Goal: Information Seeking & Learning: Find specific fact

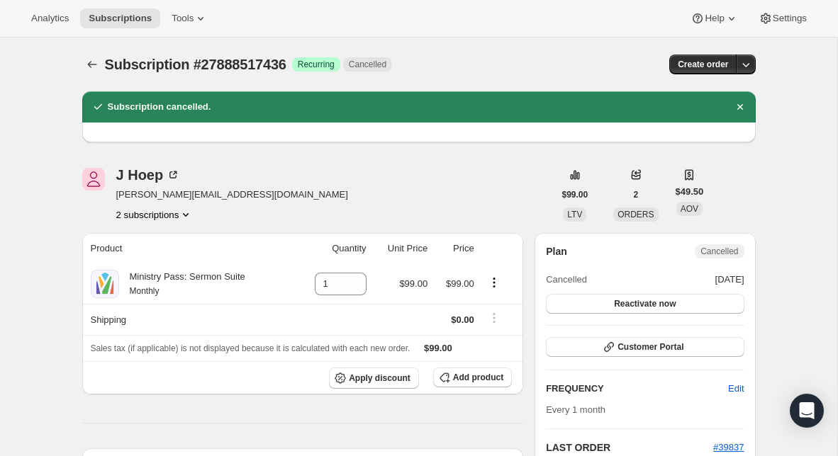
scroll to position [97, 0]
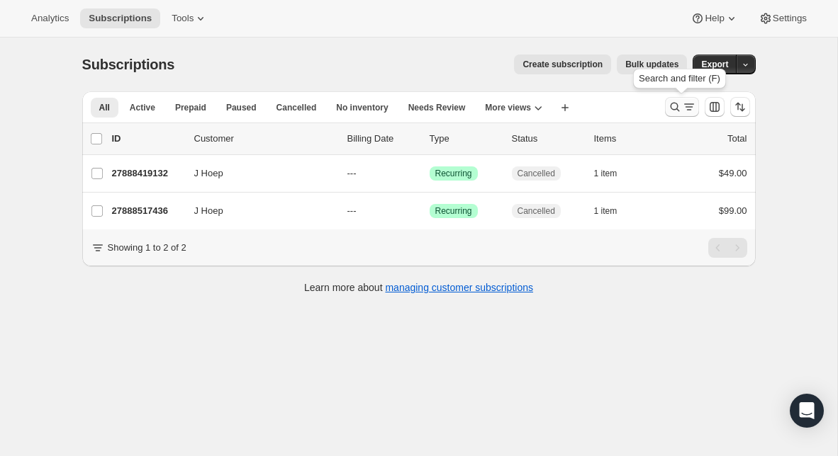
click at [670, 106] on icon "Search and filter results" at bounding box center [675, 107] width 14 height 14
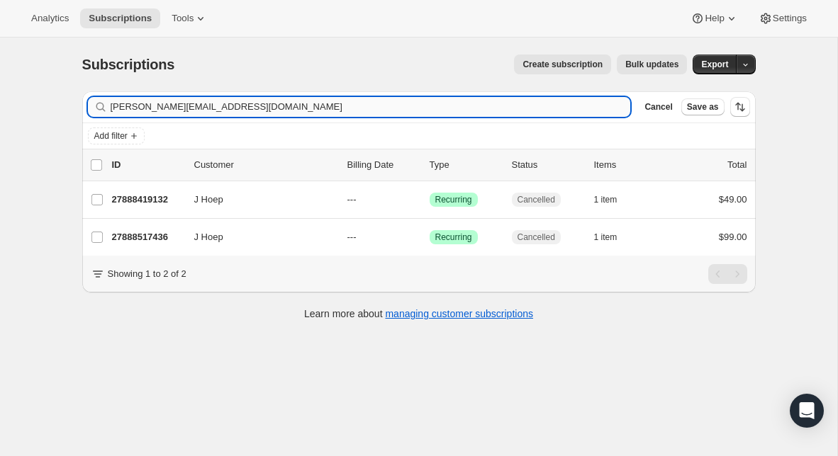
click at [257, 111] on input "[PERSON_NAME][EMAIL_ADDRESS][DOMAIN_NAME]" at bounding box center [371, 107] width 520 height 20
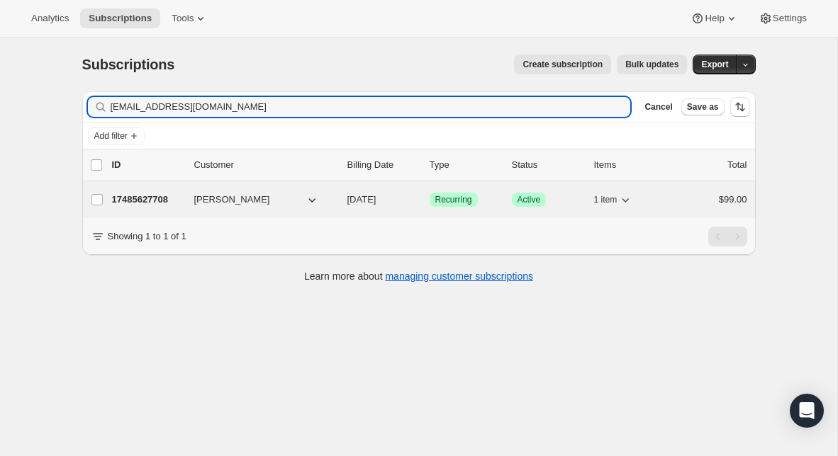
type input "[EMAIL_ADDRESS][DOMAIN_NAME]"
click at [146, 199] on p "17485627708" at bounding box center [147, 200] width 71 height 14
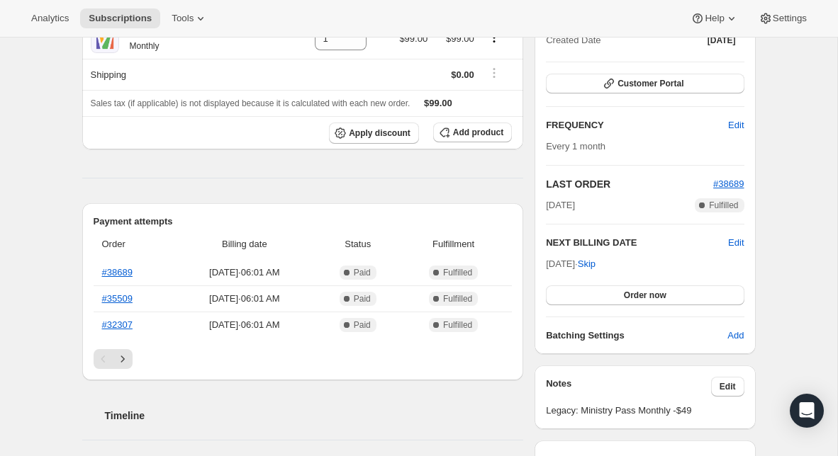
scroll to position [193, 0]
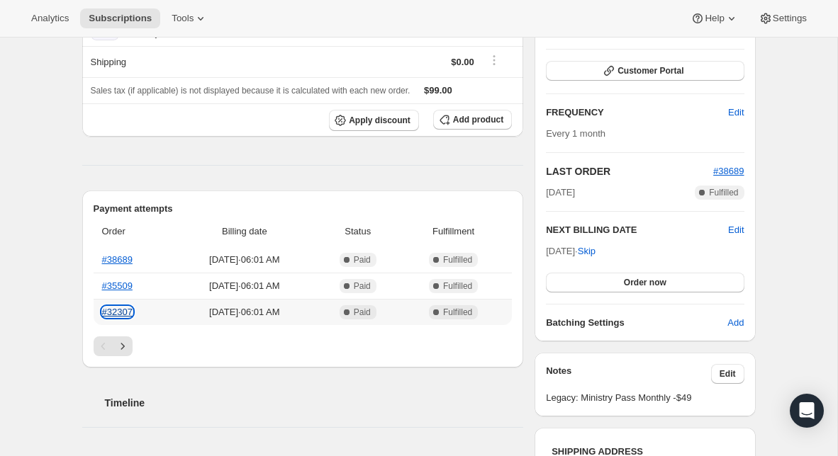
click at [128, 313] on link "#32307" at bounding box center [117, 312] width 30 height 11
click at [124, 346] on icon "Next" at bounding box center [123, 347] width 14 height 14
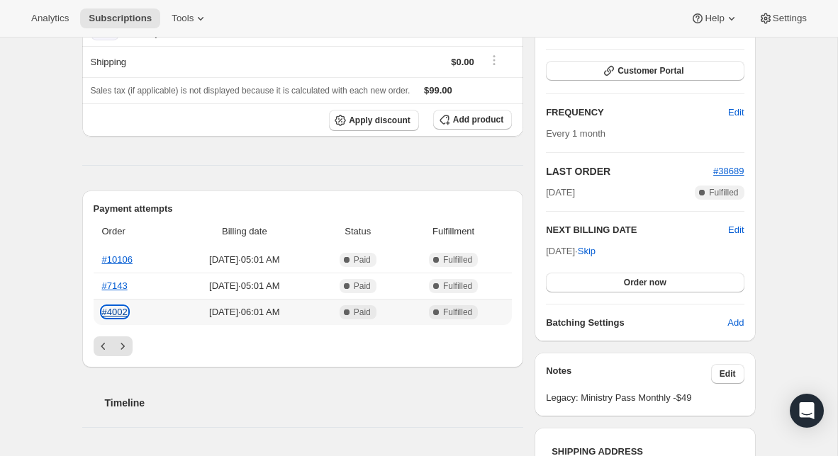
click at [118, 310] on link "#4002" at bounding box center [115, 312] width 26 height 11
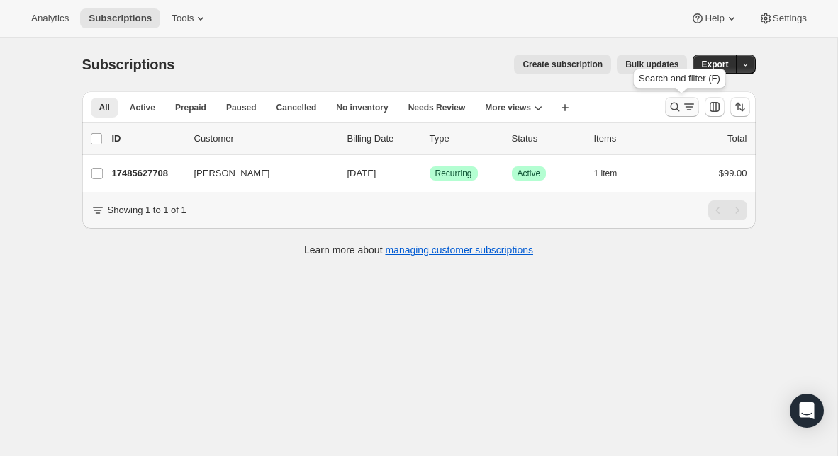
click at [673, 113] on icon "Search and filter results" at bounding box center [675, 107] width 14 height 14
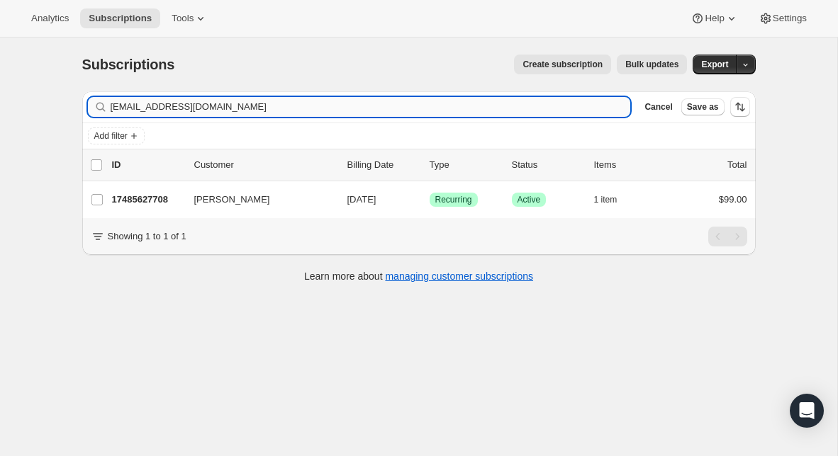
click at [483, 107] on input "[EMAIL_ADDRESS][DOMAIN_NAME]" at bounding box center [371, 107] width 520 height 20
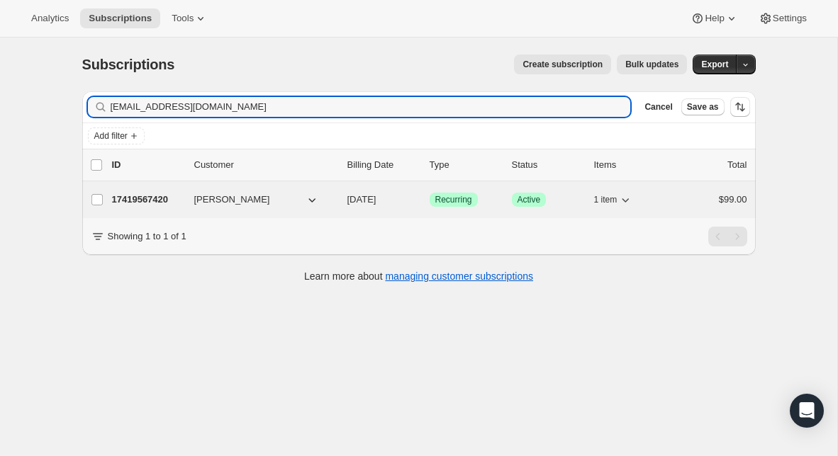
type input "[EMAIL_ADDRESS][DOMAIN_NAME]"
click at [137, 198] on p "17419567420" at bounding box center [147, 200] width 71 height 14
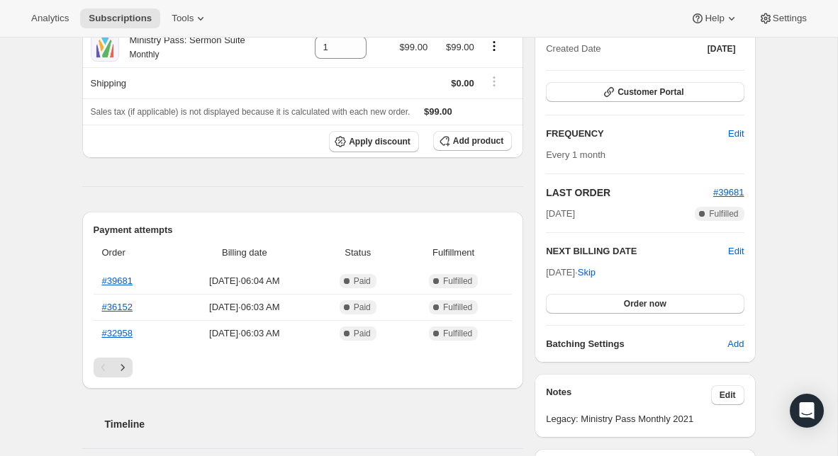
scroll to position [172, 0]
click at [124, 370] on icon "Next" at bounding box center [123, 367] width 14 height 14
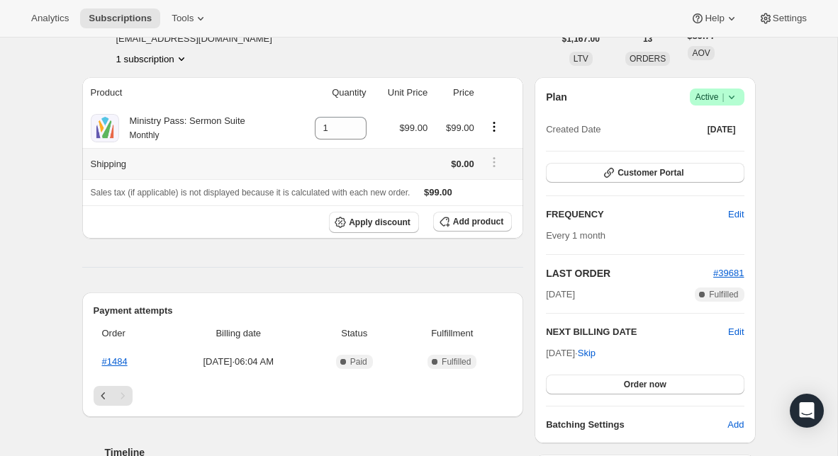
scroll to position [0, 0]
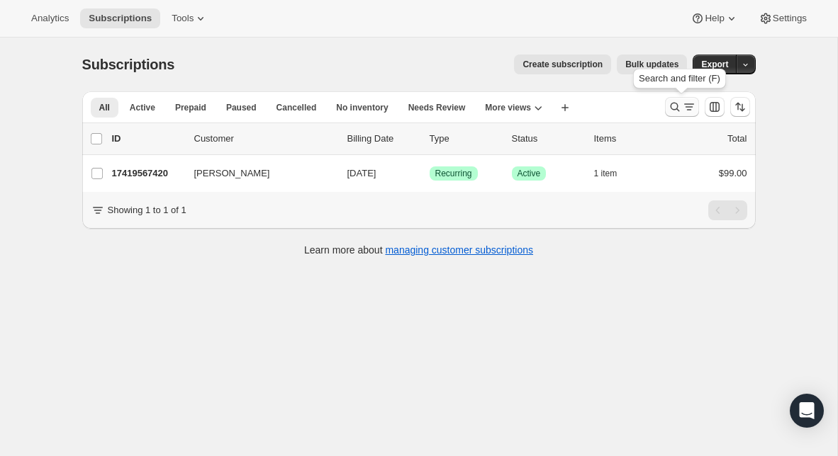
click at [675, 113] on icon "Search and filter results" at bounding box center [675, 107] width 14 height 14
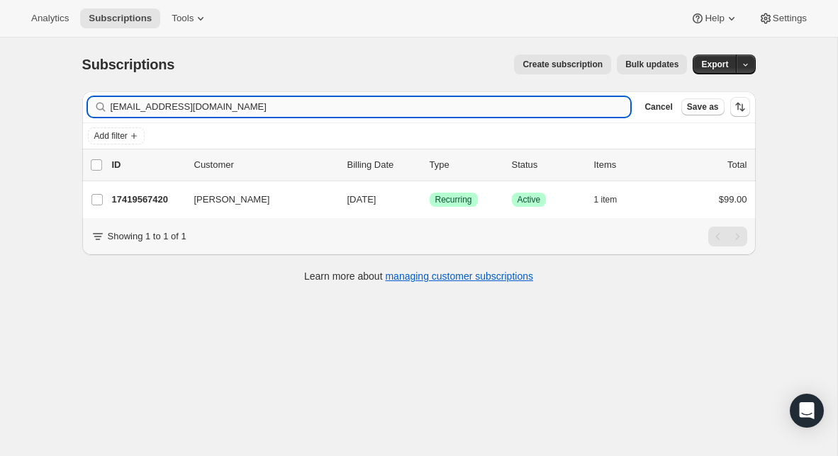
click at [332, 103] on input "[EMAIL_ADDRESS][DOMAIN_NAME]" at bounding box center [371, 107] width 520 height 20
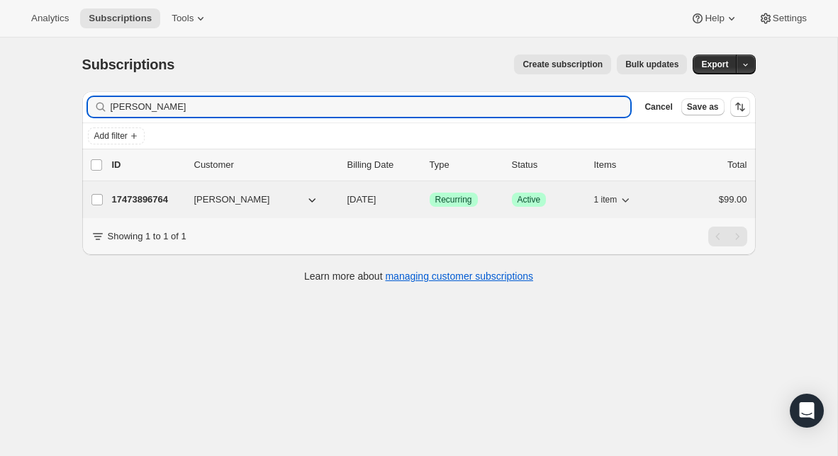
type input "[PERSON_NAME]"
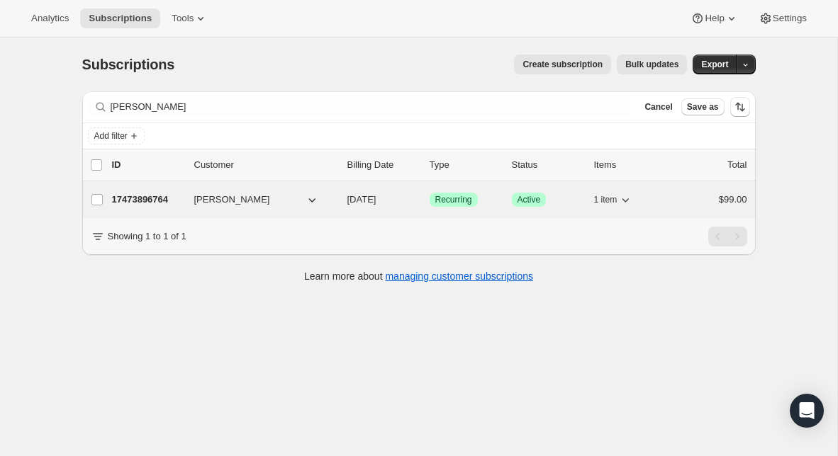
click at [155, 197] on p "17473896764" at bounding box center [147, 200] width 71 height 14
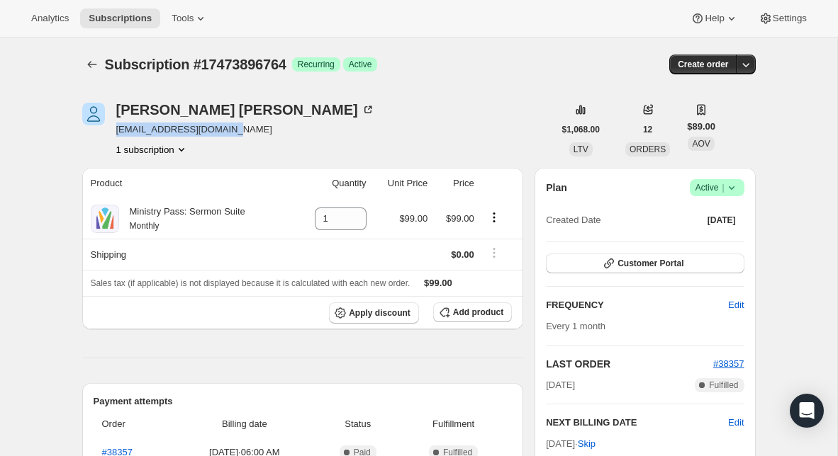
drag, startPoint x: 234, startPoint y: 130, endPoint x: 116, endPoint y: 133, distance: 118.4
click at [116, 133] on span "[EMAIL_ADDRESS][DOMAIN_NAME]" at bounding box center [245, 130] width 259 height 14
copy span "[EMAIL_ADDRESS][DOMAIN_NAME]"
click at [361, 115] on icon at bounding box center [368, 110] width 14 height 14
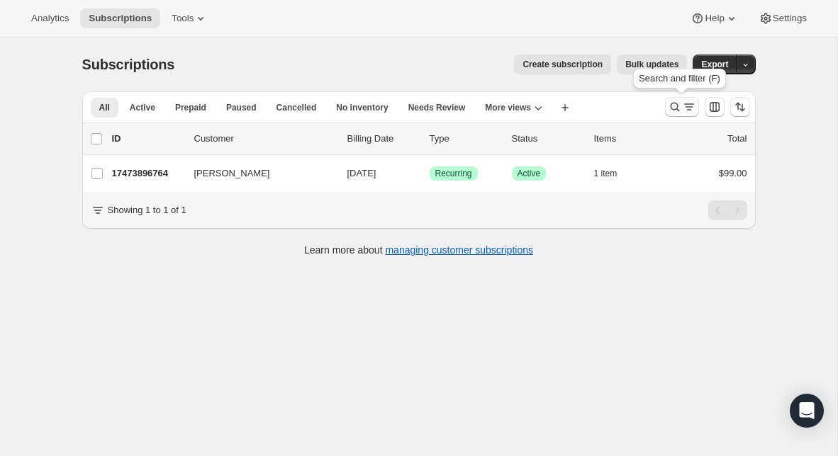
click at [677, 109] on icon "Search and filter results" at bounding box center [675, 107] width 14 height 14
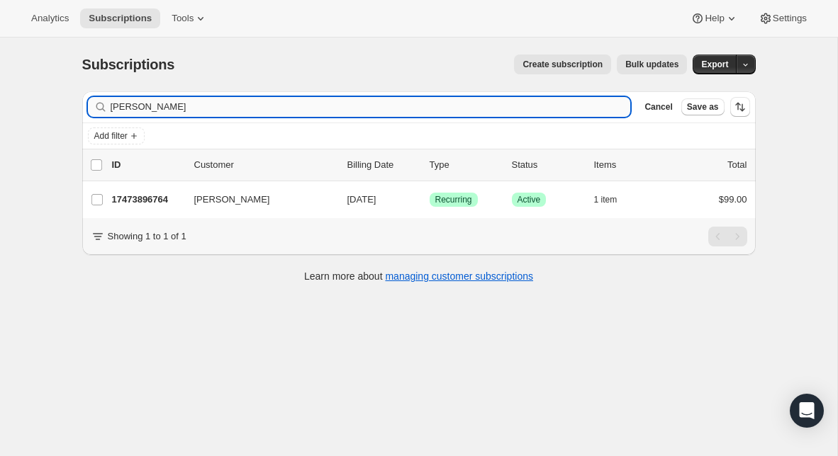
click at [320, 108] on input "[PERSON_NAME]" at bounding box center [371, 107] width 520 height 20
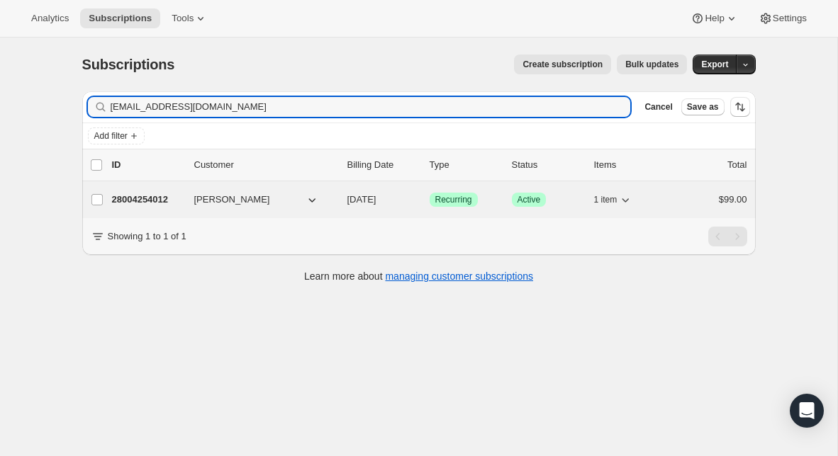
type input "[EMAIL_ADDRESS][DOMAIN_NAME]"
click at [157, 196] on p "28004254012" at bounding box center [147, 200] width 71 height 14
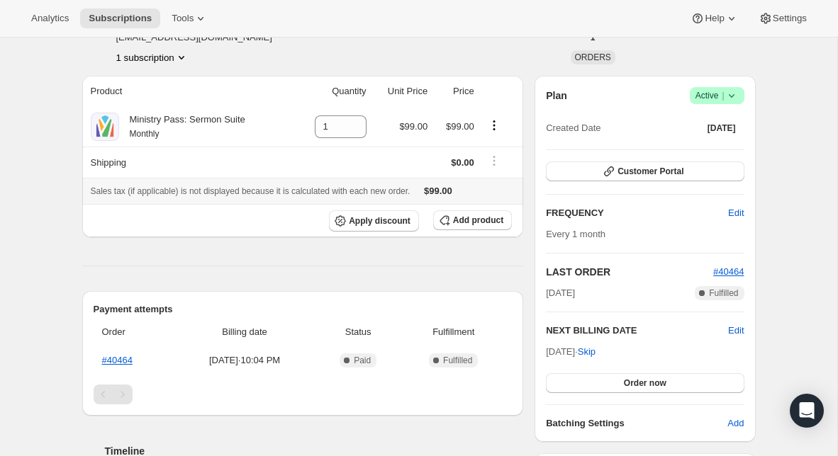
scroll to position [94, 0]
